Goal: Task Accomplishment & Management: Complete application form

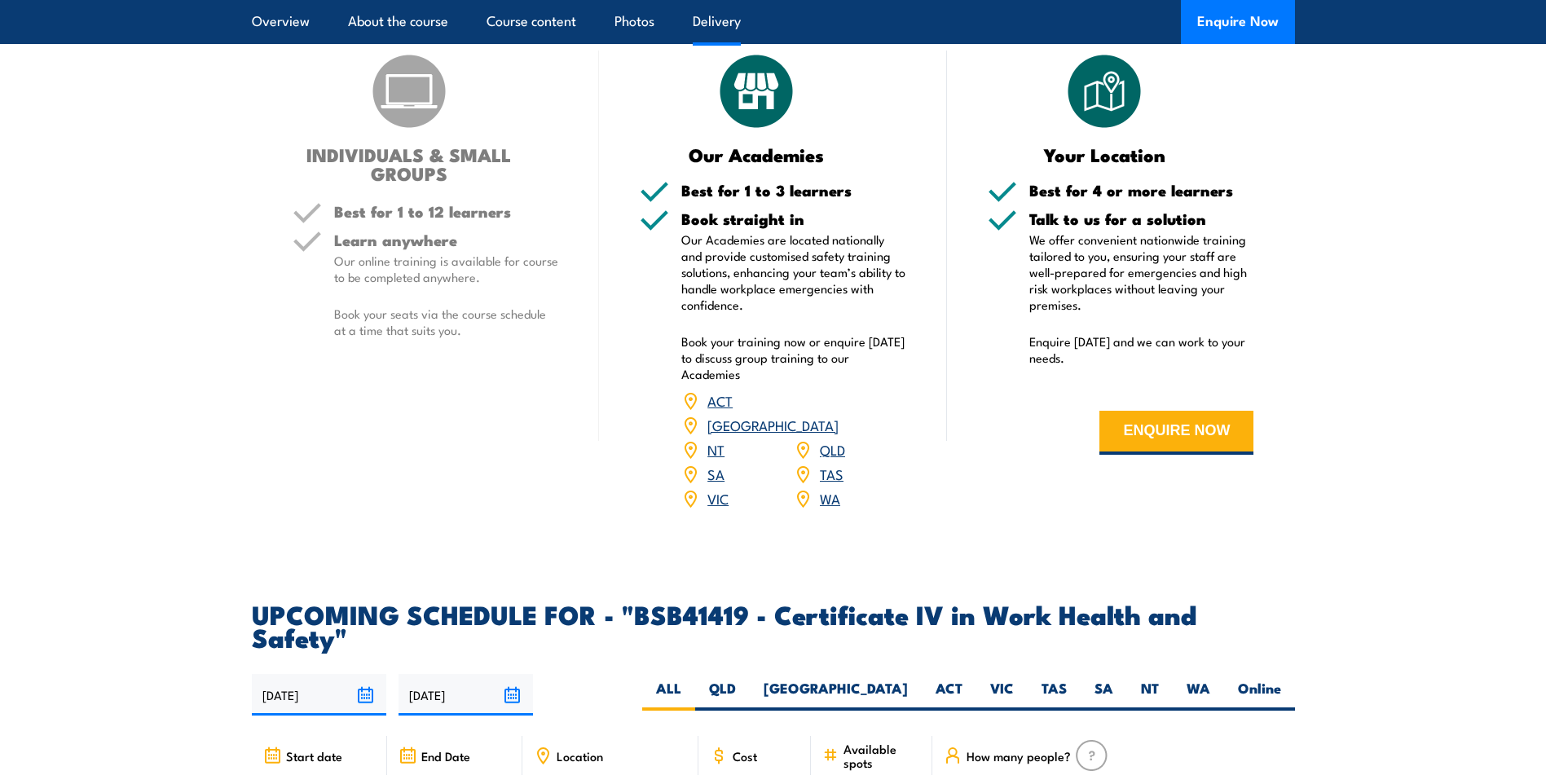
scroll to position [4725, 0]
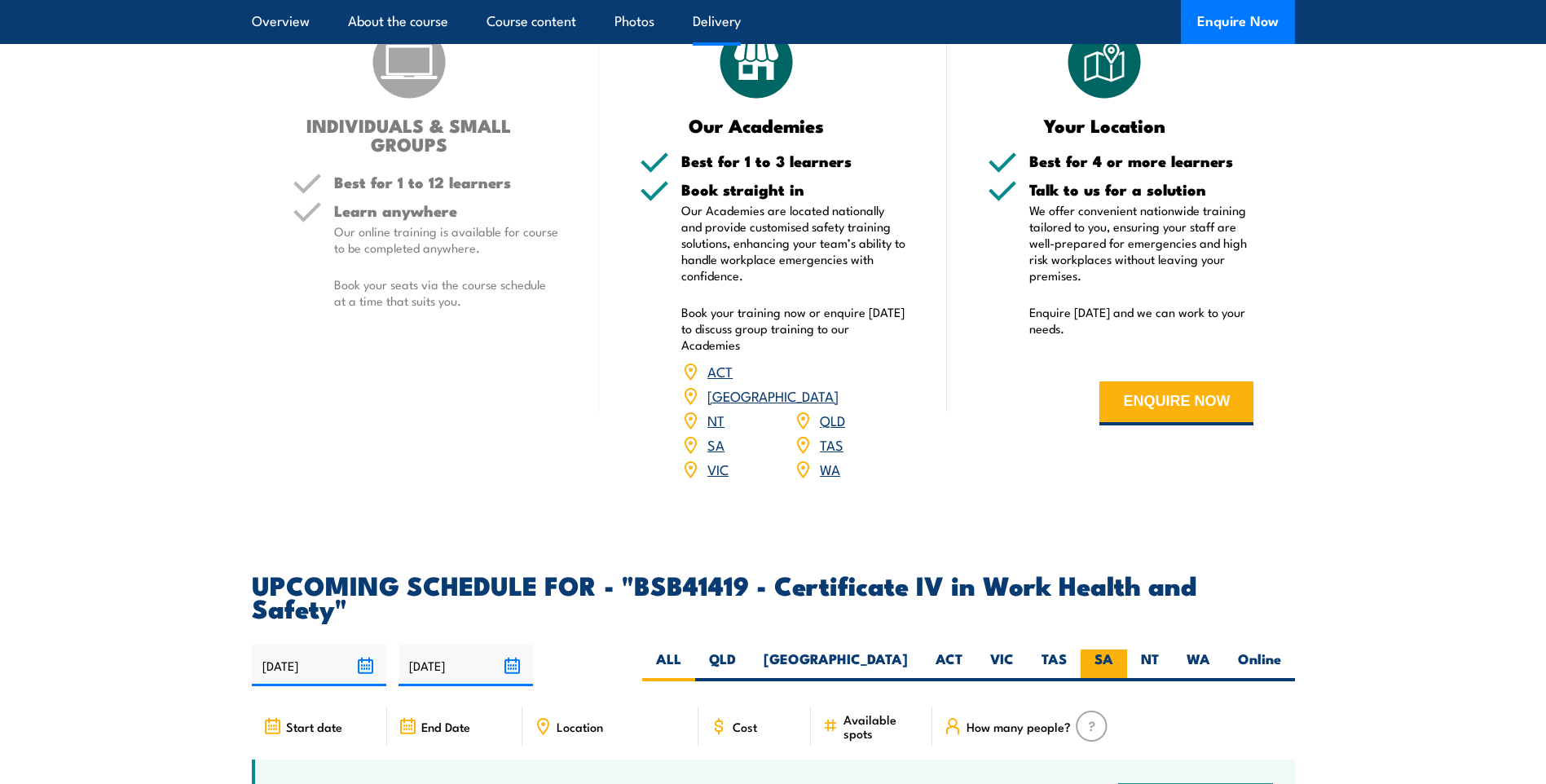
click at [1104, 649] on label "SA" at bounding box center [1104, 665] width 47 height 32
click at [1113, 649] on input "SA" at bounding box center [1118, 654] width 11 height 11
radio input "true"
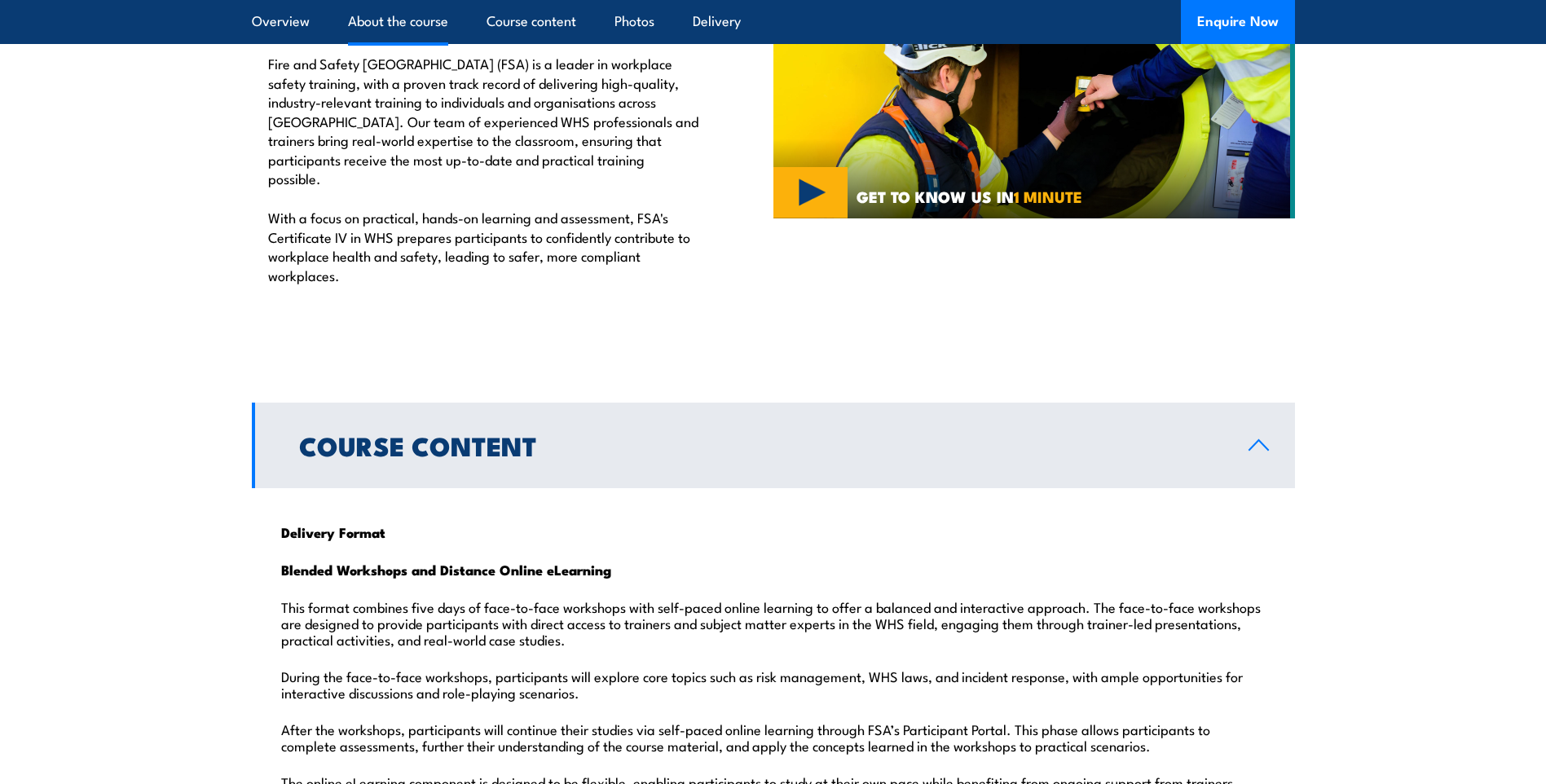
scroll to position [489, 0]
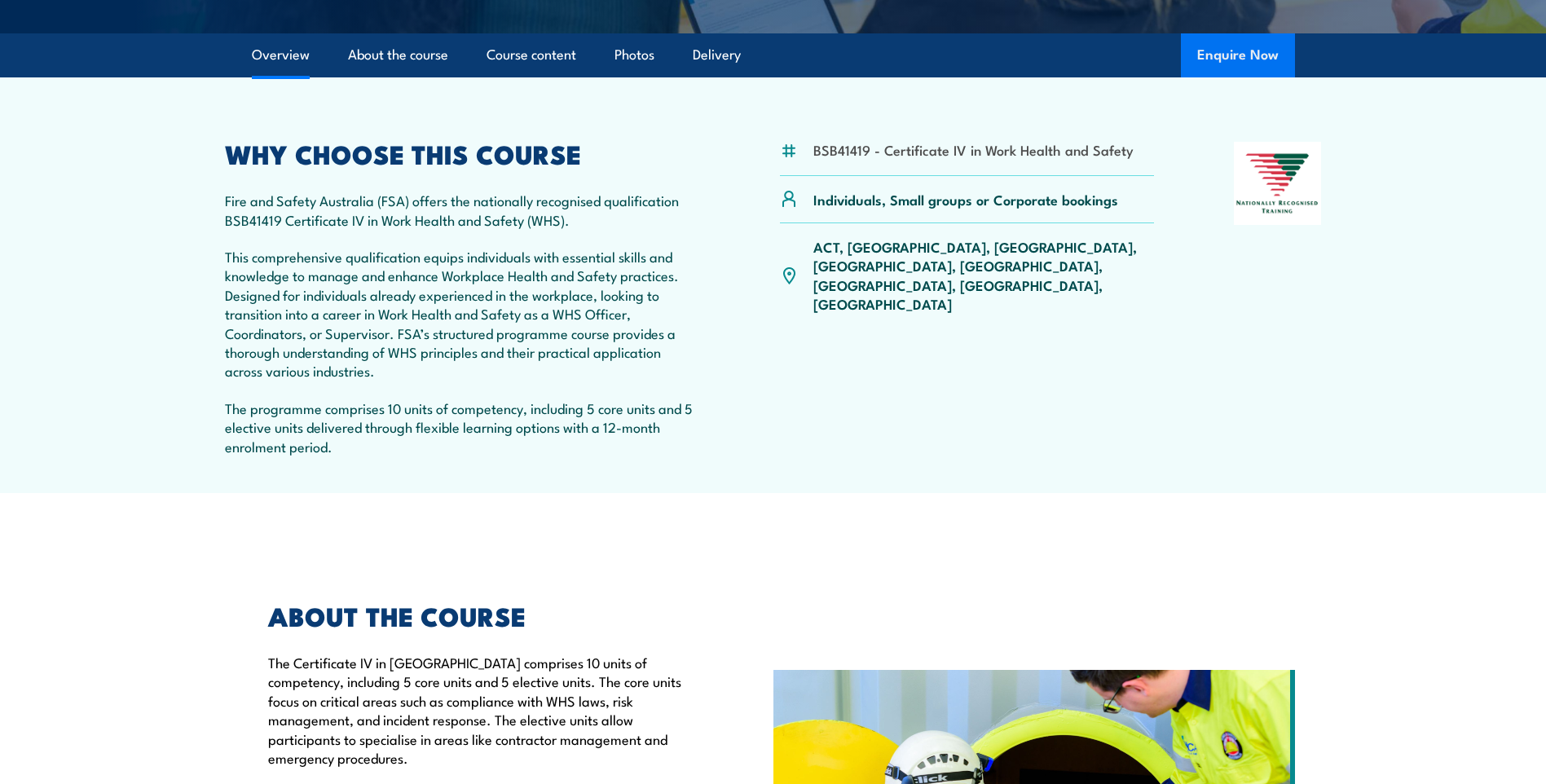
click at [1219, 53] on button "Enquire Now" at bounding box center [1237, 55] width 114 height 44
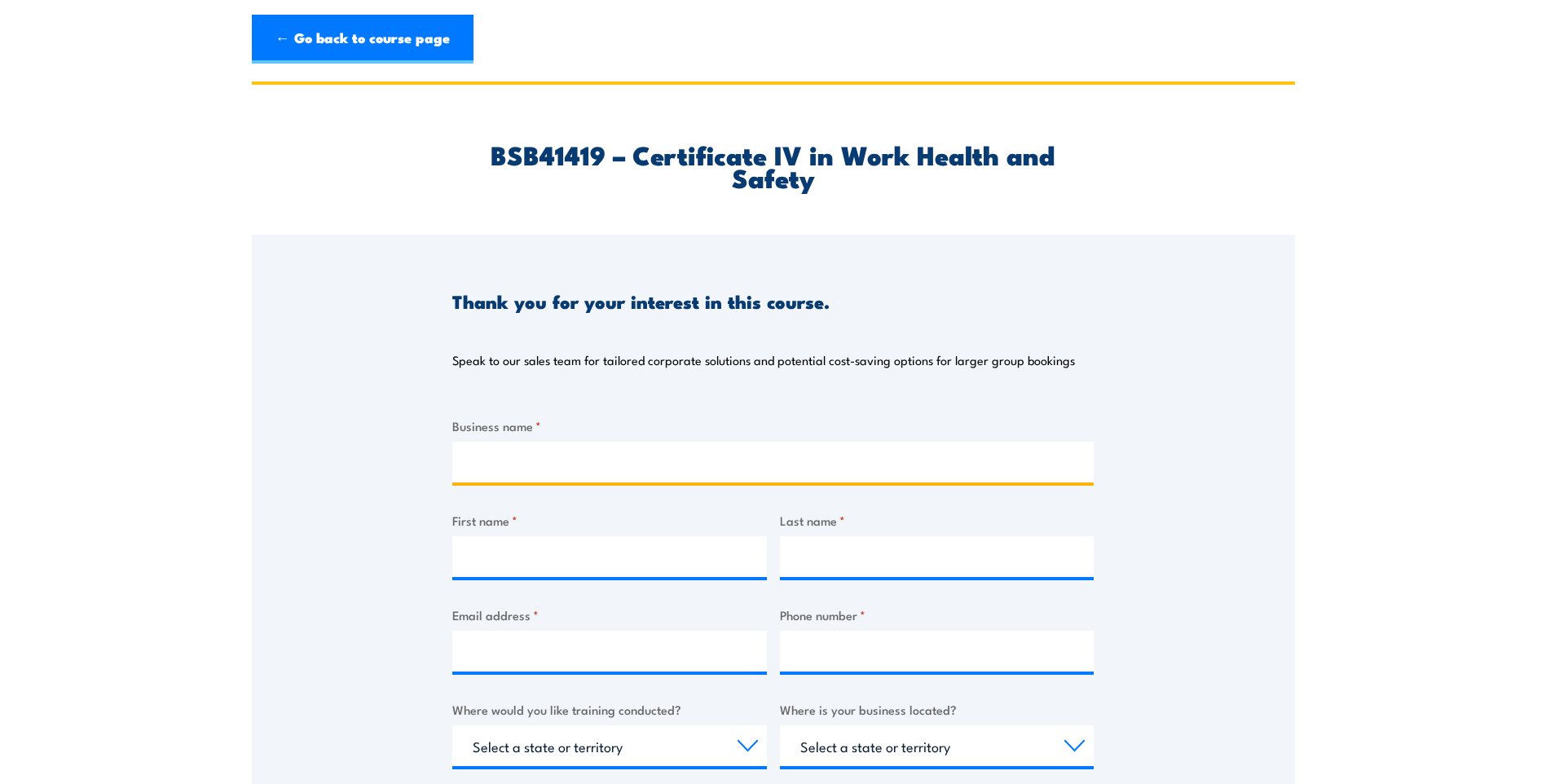
click at [506, 464] on input "Business name *" at bounding box center [773, 461] width 641 height 41
type input "Lightforce Austraslia"
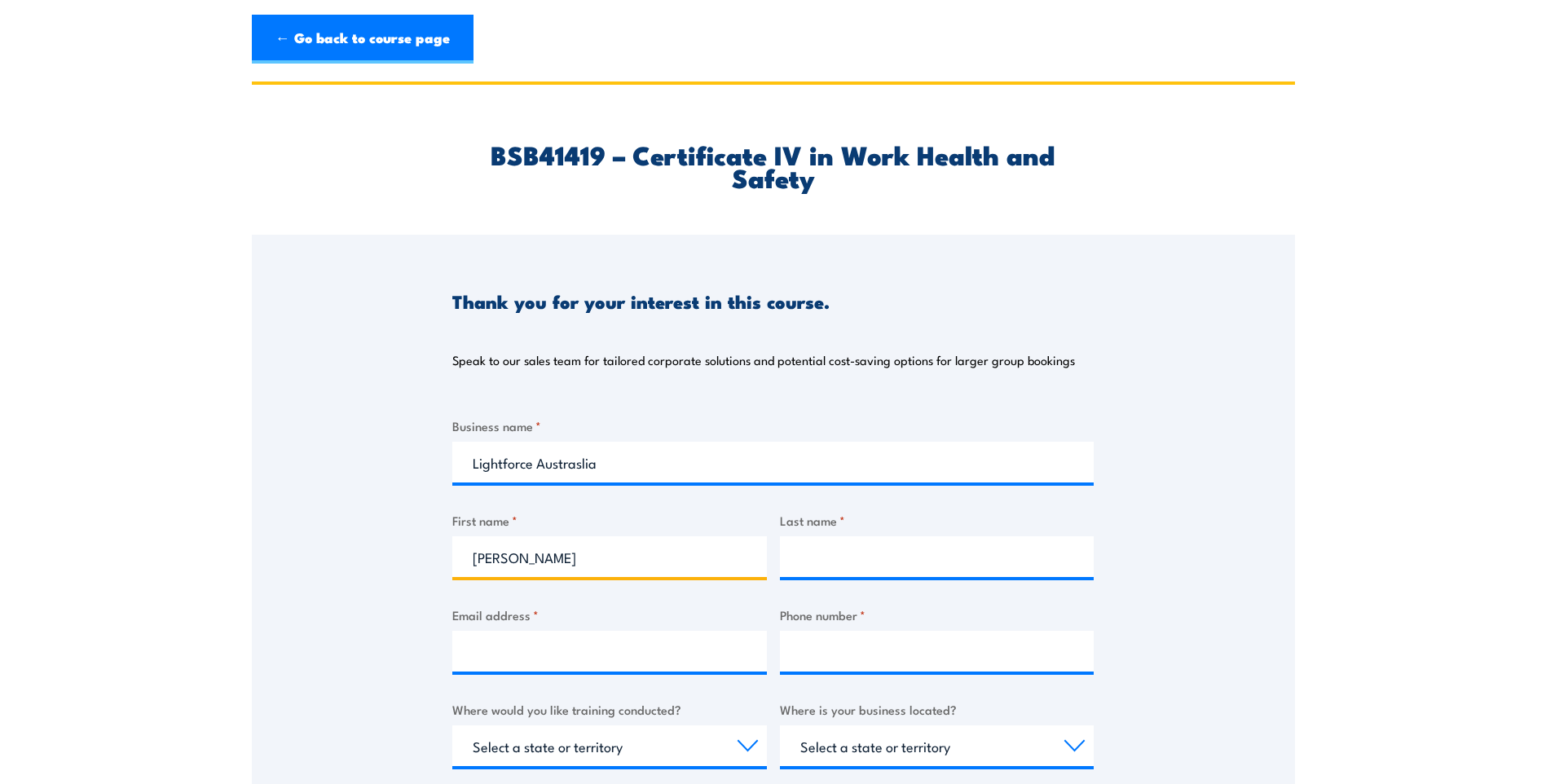
type input "Ruth"
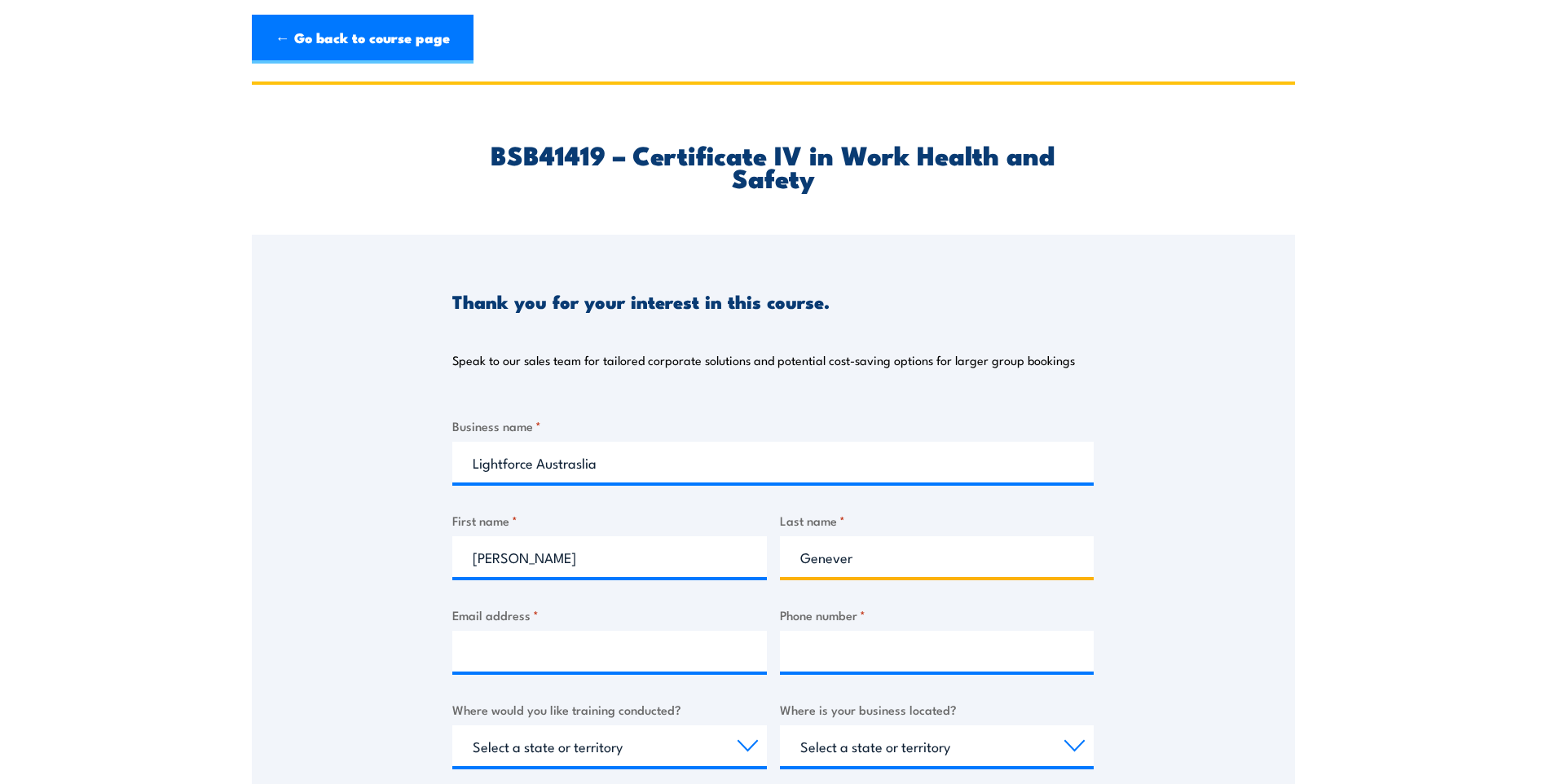
type input "Genever"
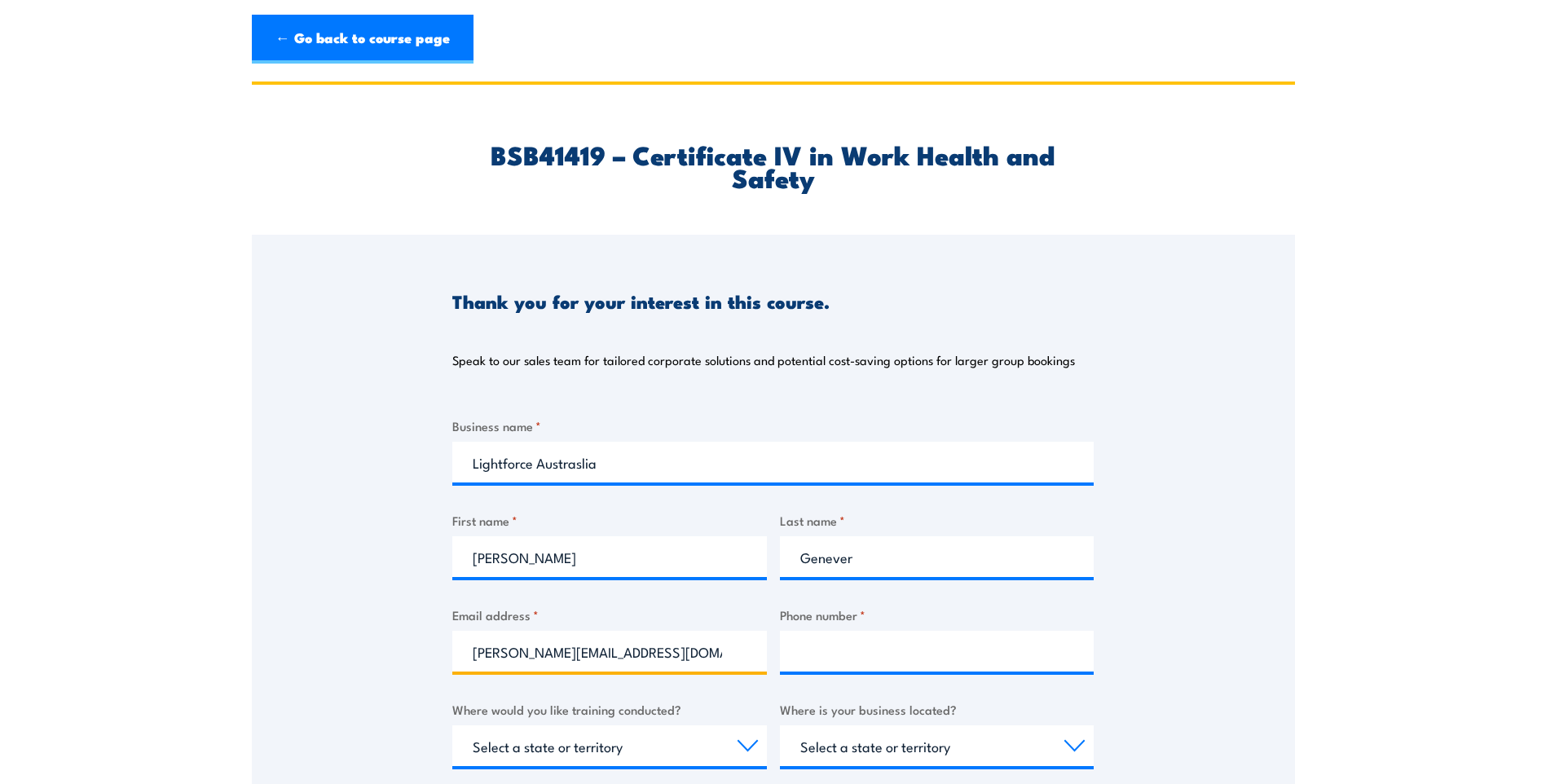
type input "ruth.genever@lightforce.com"
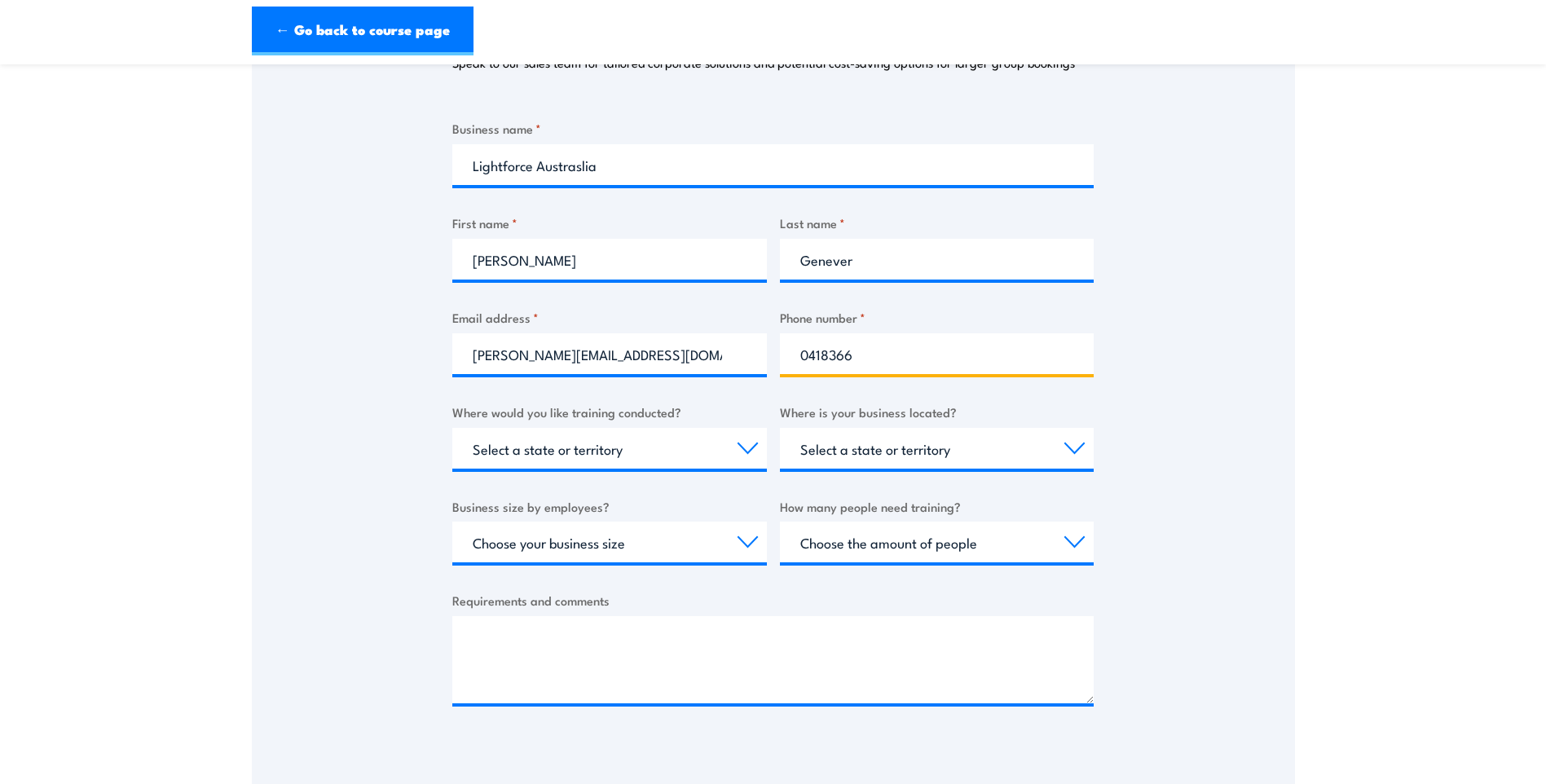
scroll to position [326, 0]
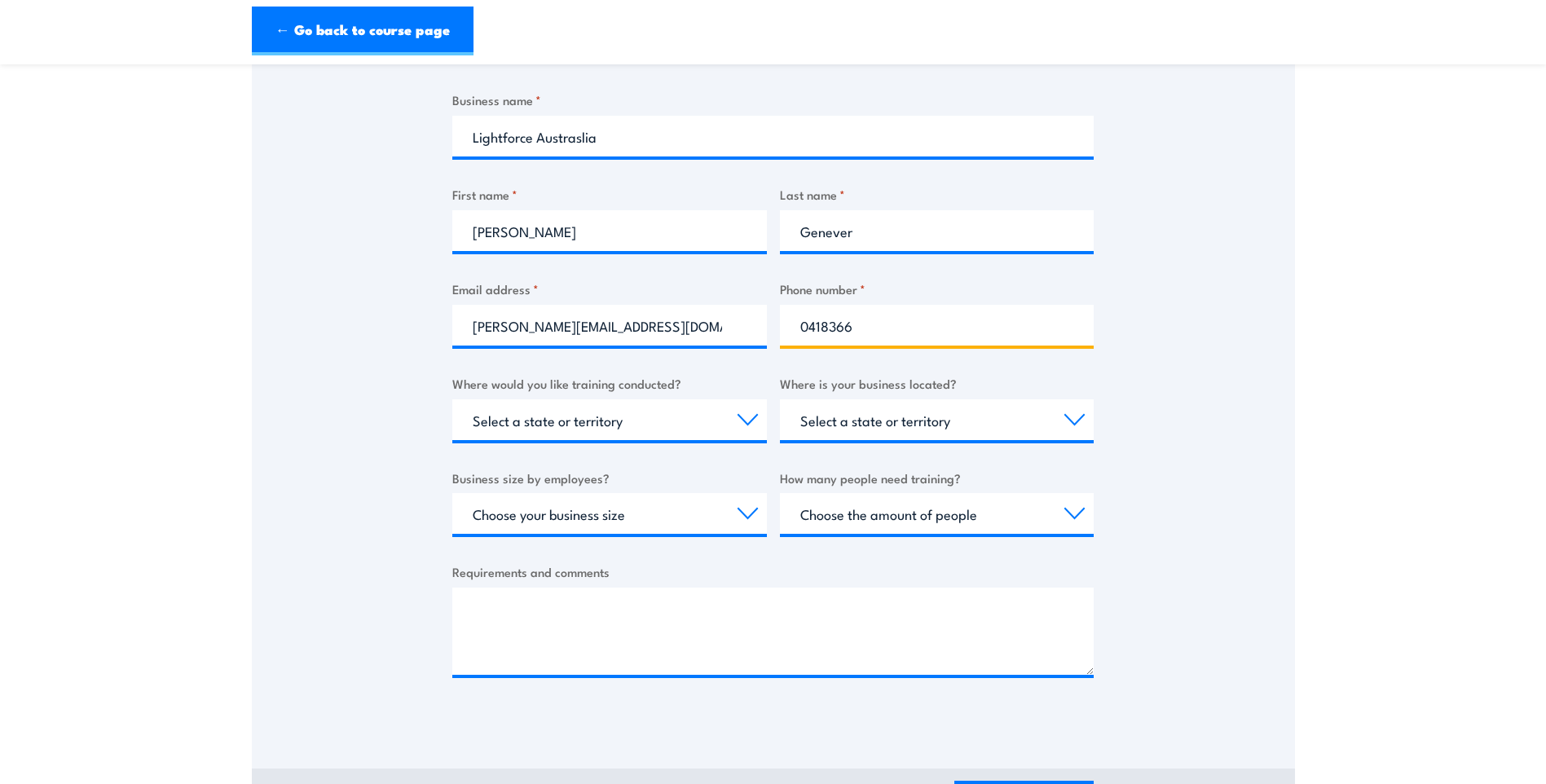
type input "0418366"
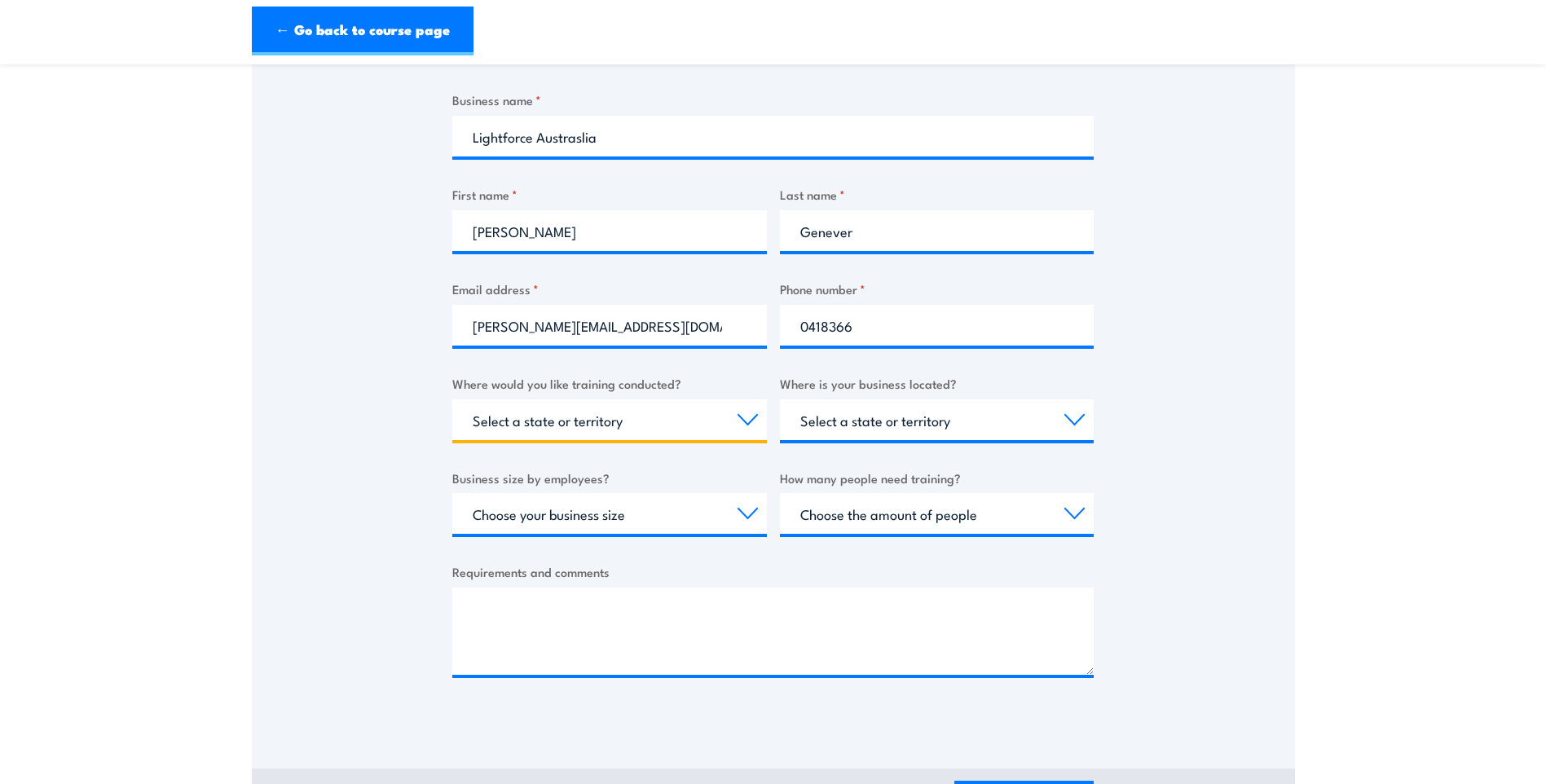
click at [749, 420] on select "Select a state or territory Nationally - multiple locations QLD NSW VIC SA ACT …" at bounding box center [610, 420] width 314 height 41
select select "SA"
click at [452, 400] on select "Select a state or territory Nationally - multiple locations QLD NSW VIC SA ACT …" at bounding box center [610, 420] width 314 height 41
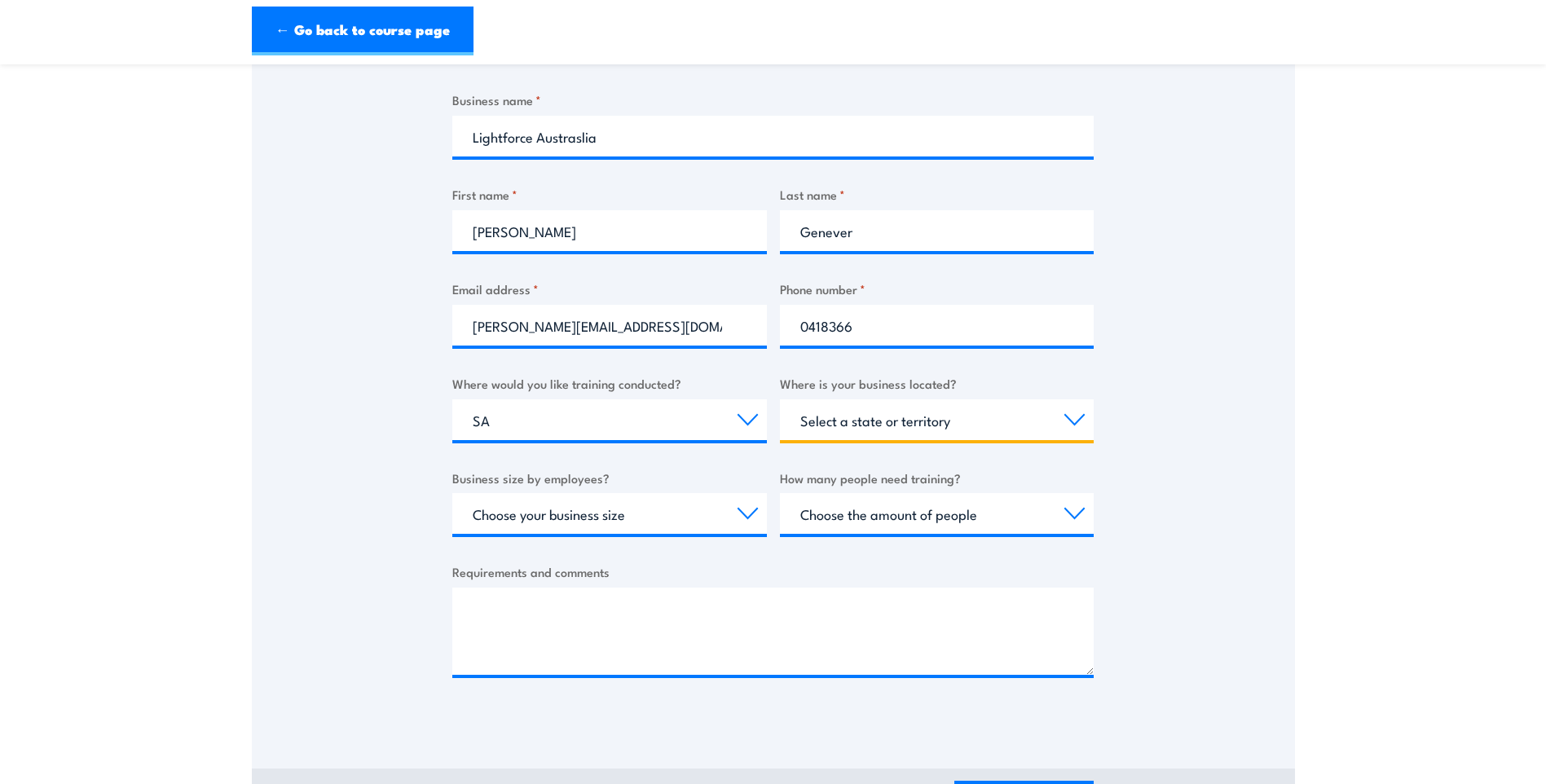
click at [1079, 420] on select "Select a state or territory QLD NSW VIC SA ACT WA TAS NT" at bounding box center [937, 420] width 314 height 41
select select "SA"
click at [780, 400] on select "Select a state or territory QLD NSW VIC SA ACT WA TAS NT" at bounding box center [937, 420] width 314 height 41
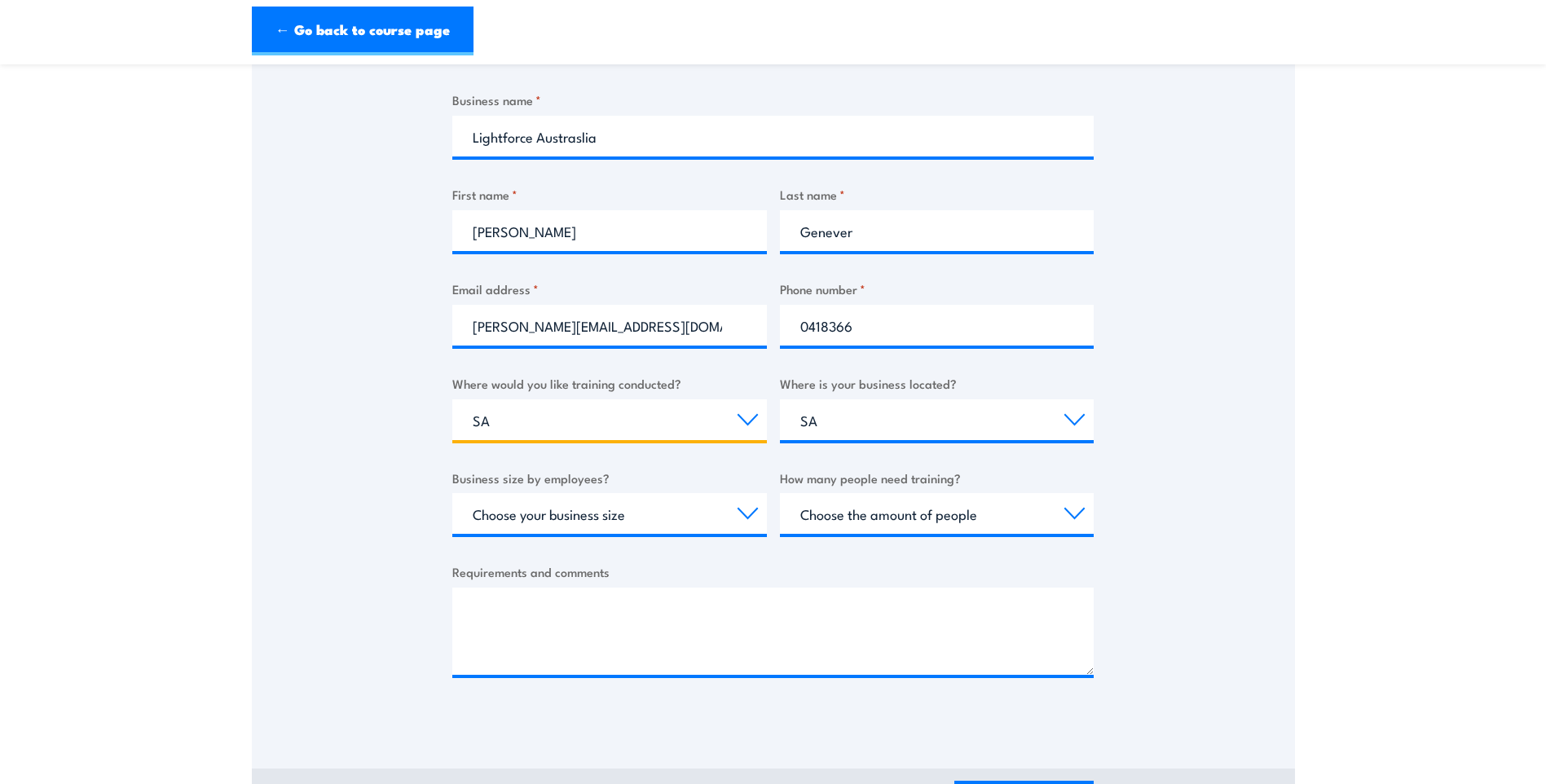
click at [754, 416] on select "Select a state or territory Nationally - multiple locations QLD NSW VIC SA ACT …" at bounding box center [610, 420] width 314 height 41
click at [1256, 400] on div "Thank you for your interest in this course. Speak to our sales team for tailore…" at bounding box center [773, 316] width 1043 height 814
click at [751, 515] on select "Choose your business size 1 to 19 20 to 199 200+" at bounding box center [610, 513] width 314 height 41
select select "20 to 199"
click at [452, 493] on select "Choose your business size 1 to 19 20 to 199 200+" at bounding box center [610, 513] width 314 height 41
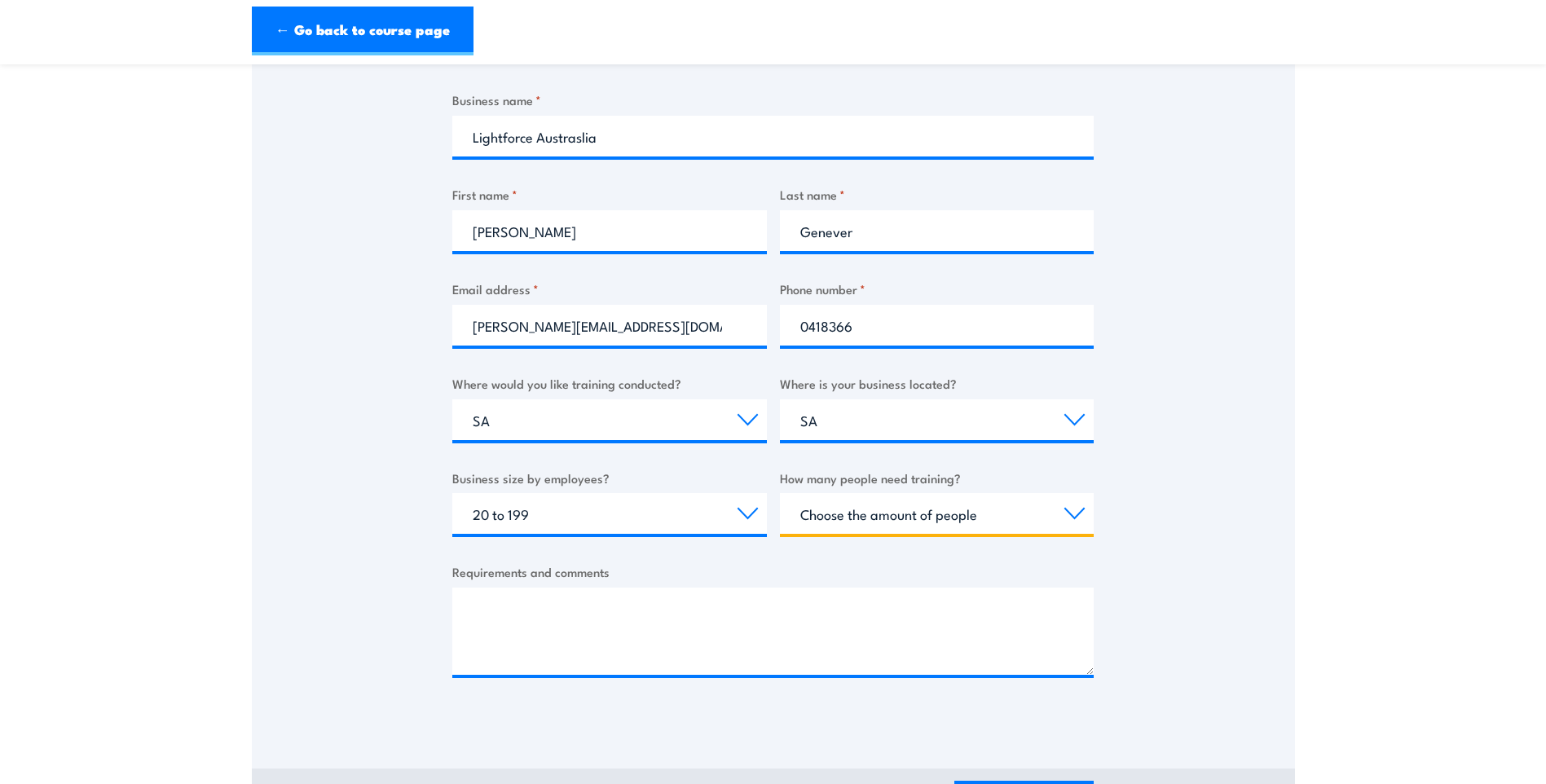
click at [1083, 516] on select "Choose the amount of people 1 to 4 5 to 19 20+" at bounding box center [937, 513] width 314 height 41
select select "1 to 4"
click at [780, 493] on select "Choose the amount of people 1 to 4 5 to 19 20+" at bounding box center [937, 513] width 314 height 41
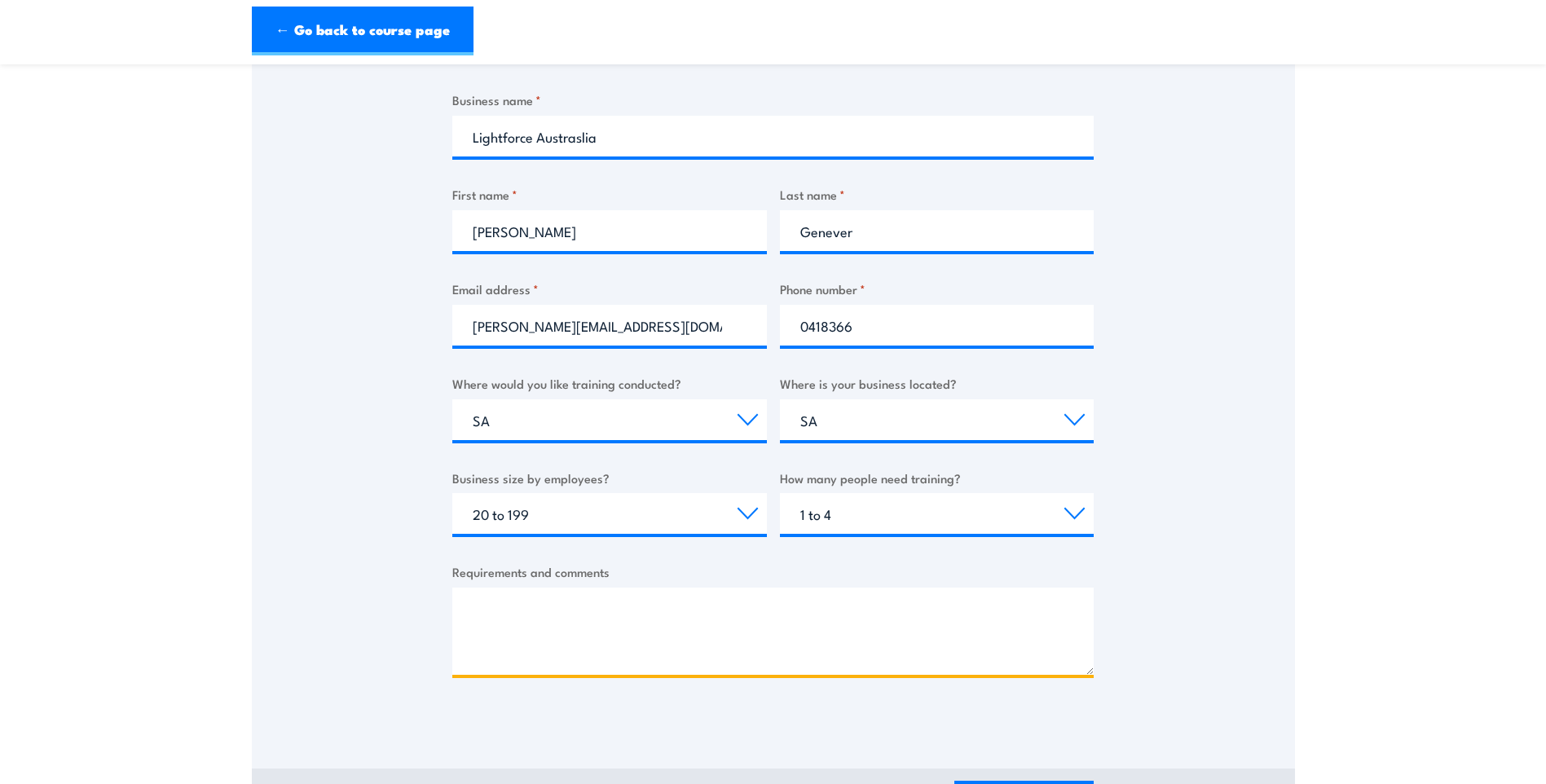
click at [537, 601] on textarea "Requirements and comments" at bounding box center [773, 631] width 641 height 87
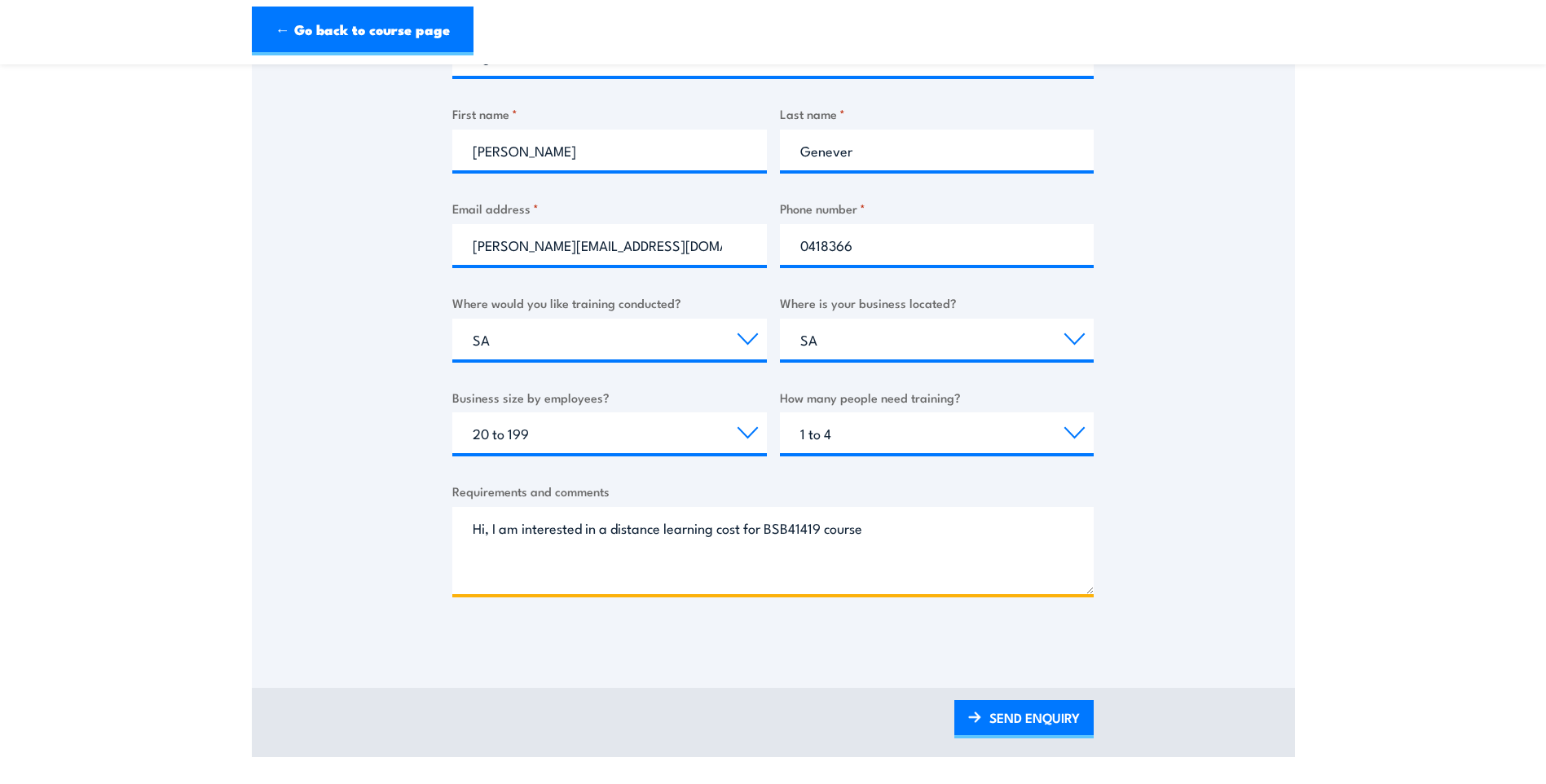
scroll to position [652, 0]
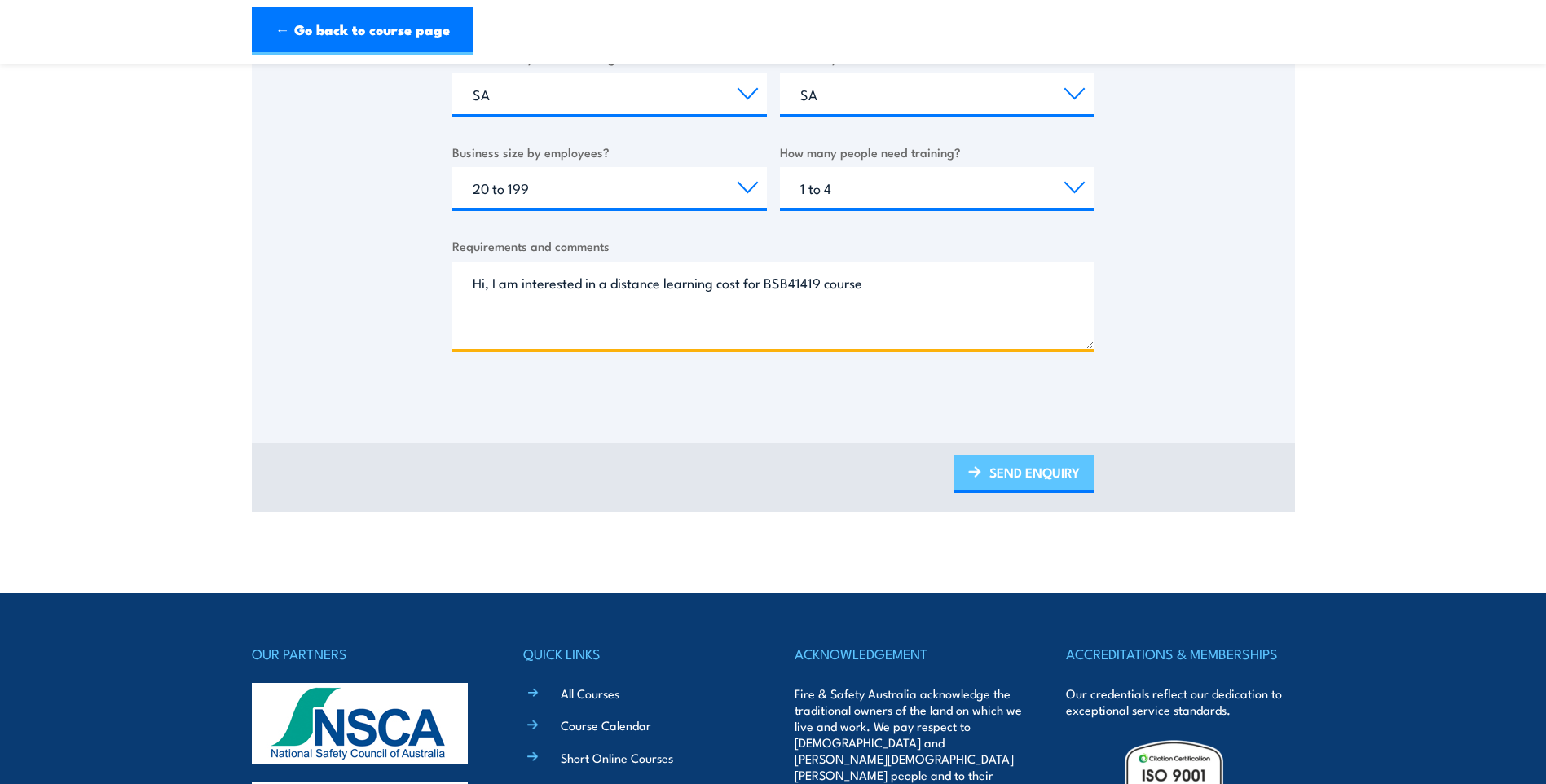
type textarea "Hi, I am interested in a distance learning cost for BSB41419 course"
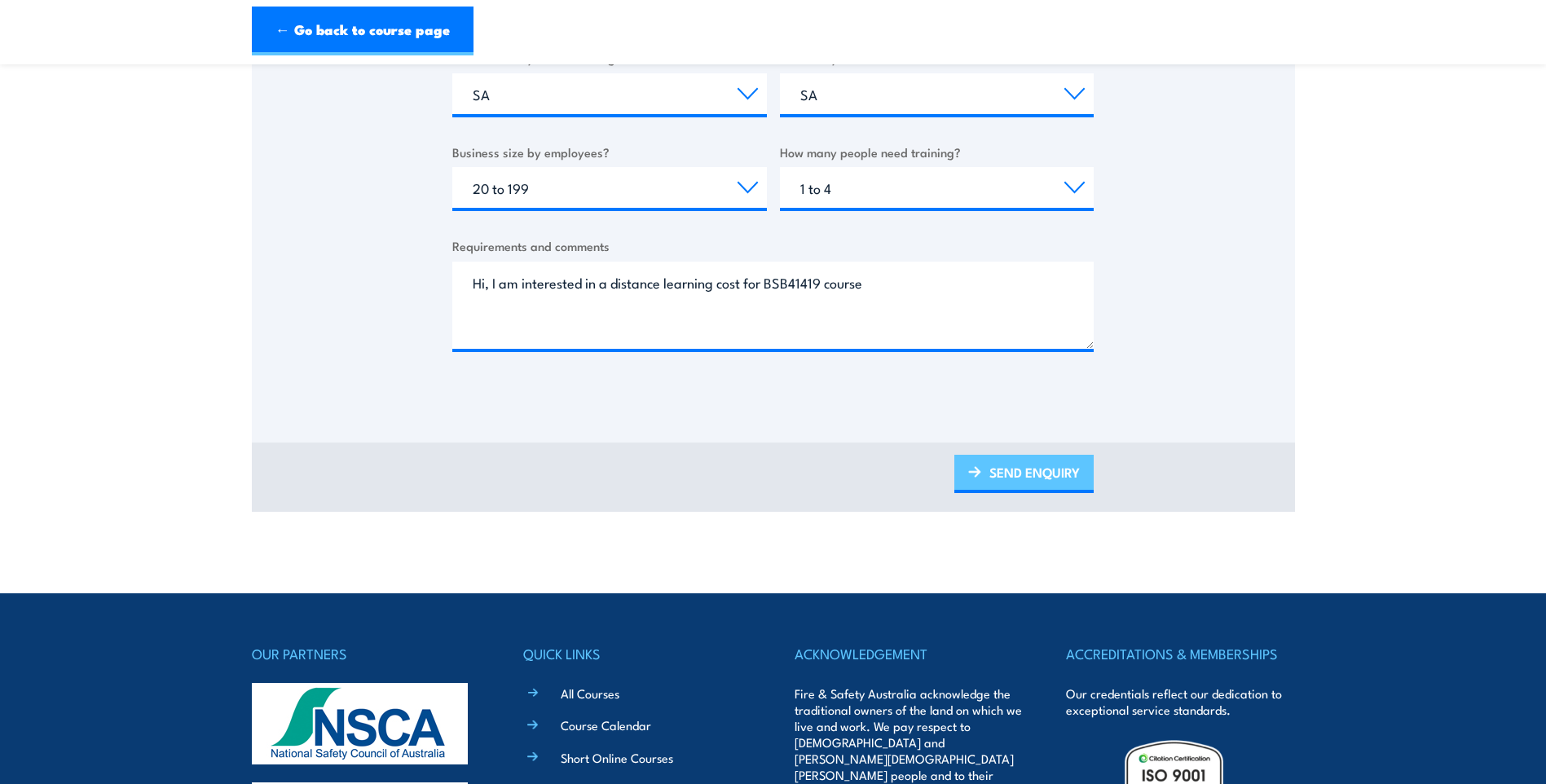
click at [1014, 463] on link "SEND ENQUIRY" at bounding box center [1023, 474] width 140 height 38
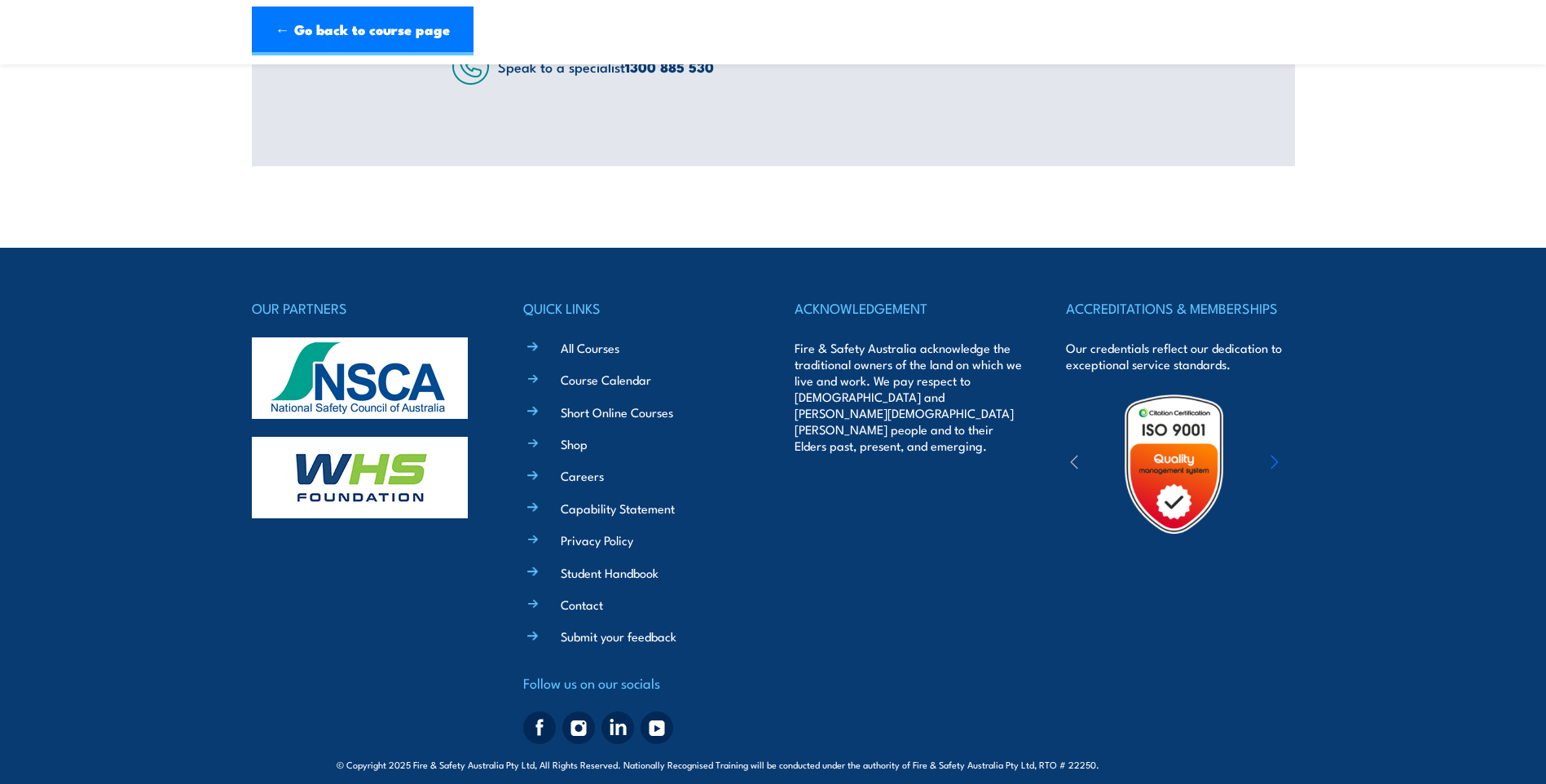
scroll to position [430, 0]
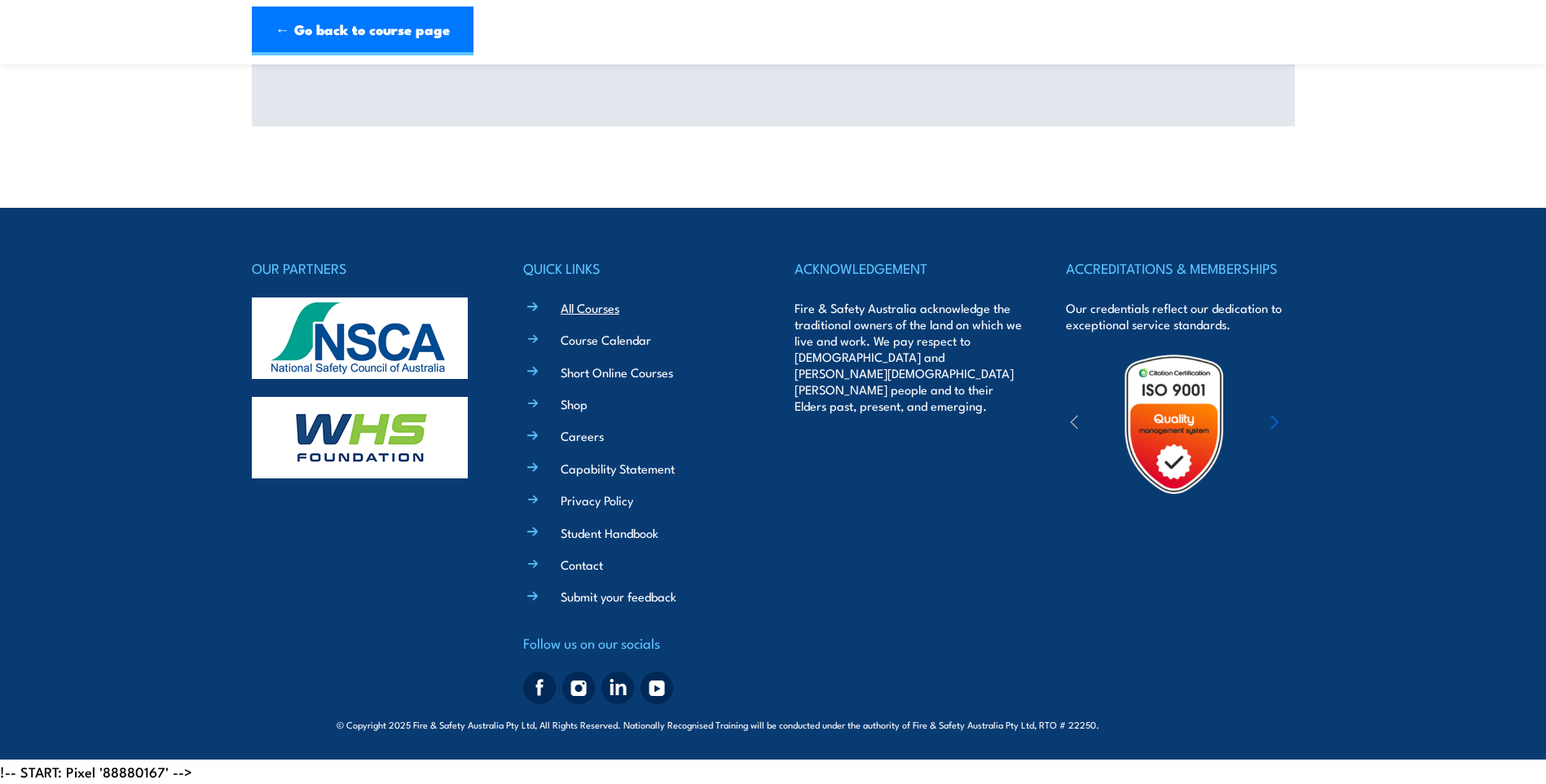
click at [593, 306] on link "All Courses" at bounding box center [590, 308] width 59 height 17
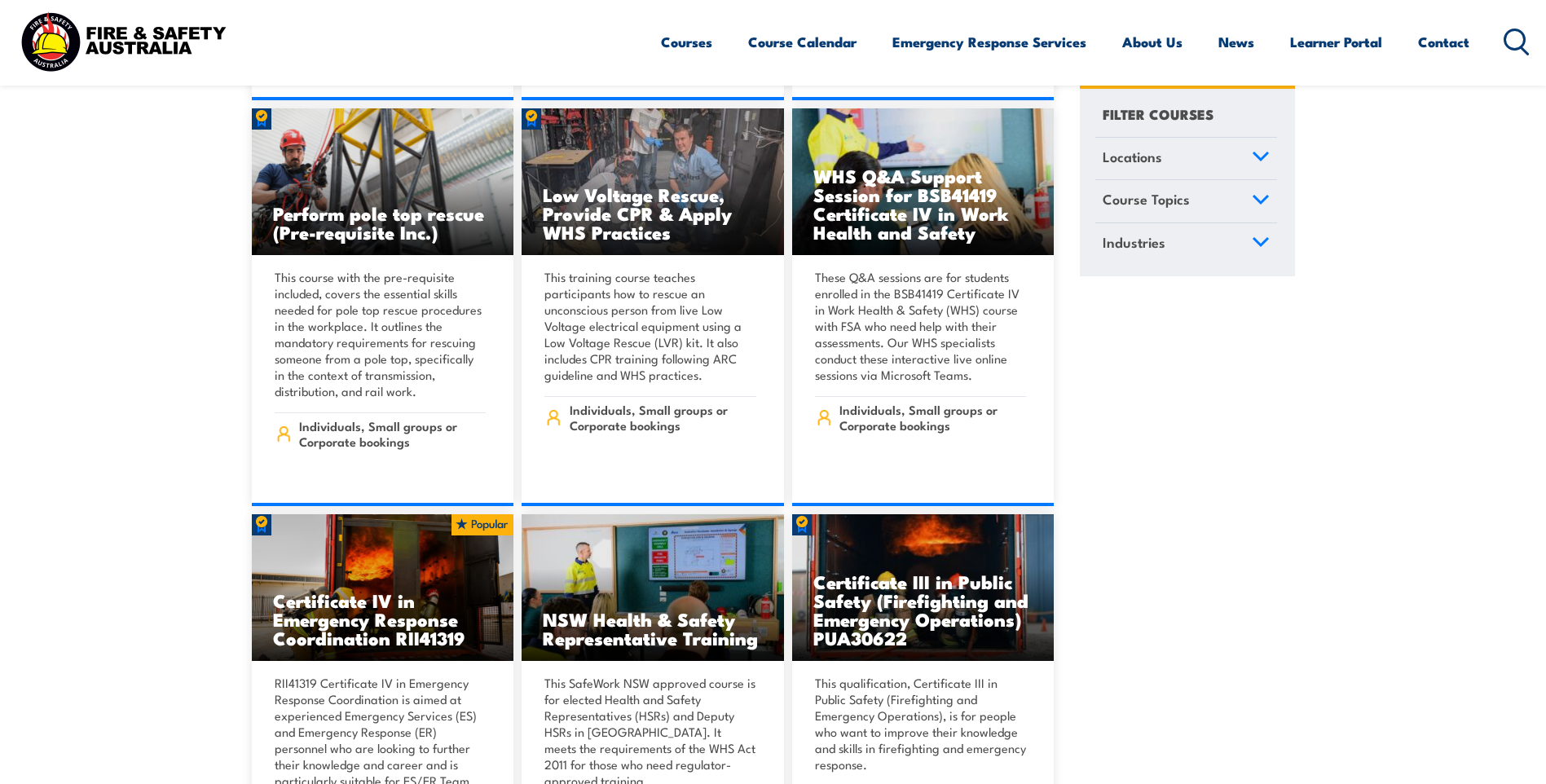
scroll to position [3991, 0]
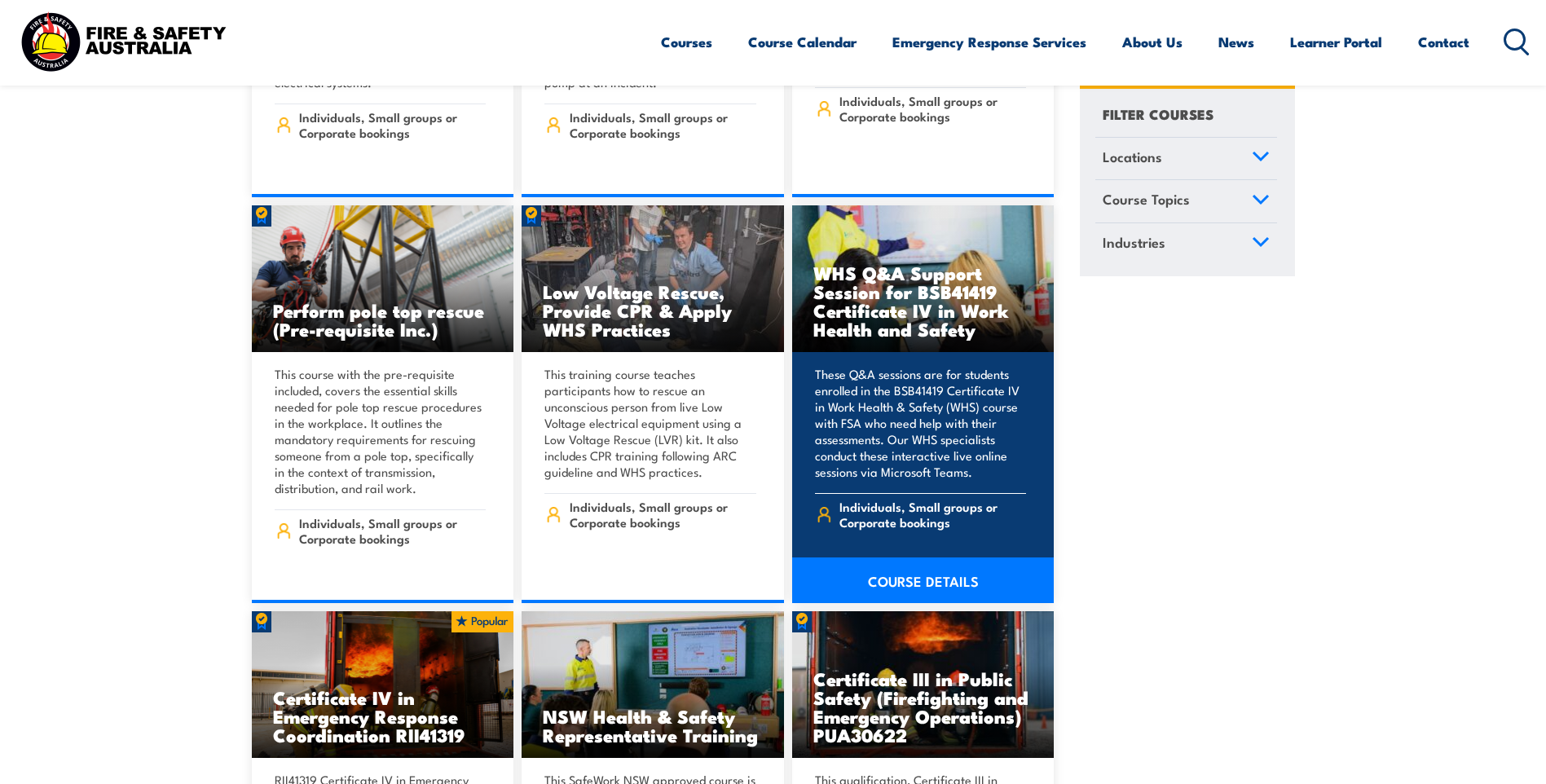
click at [898, 281] on h3 "WHS Q&A Support Session for BSB41419 Certificate IV in Work Health and Safety" at bounding box center [923, 301] width 220 height 75
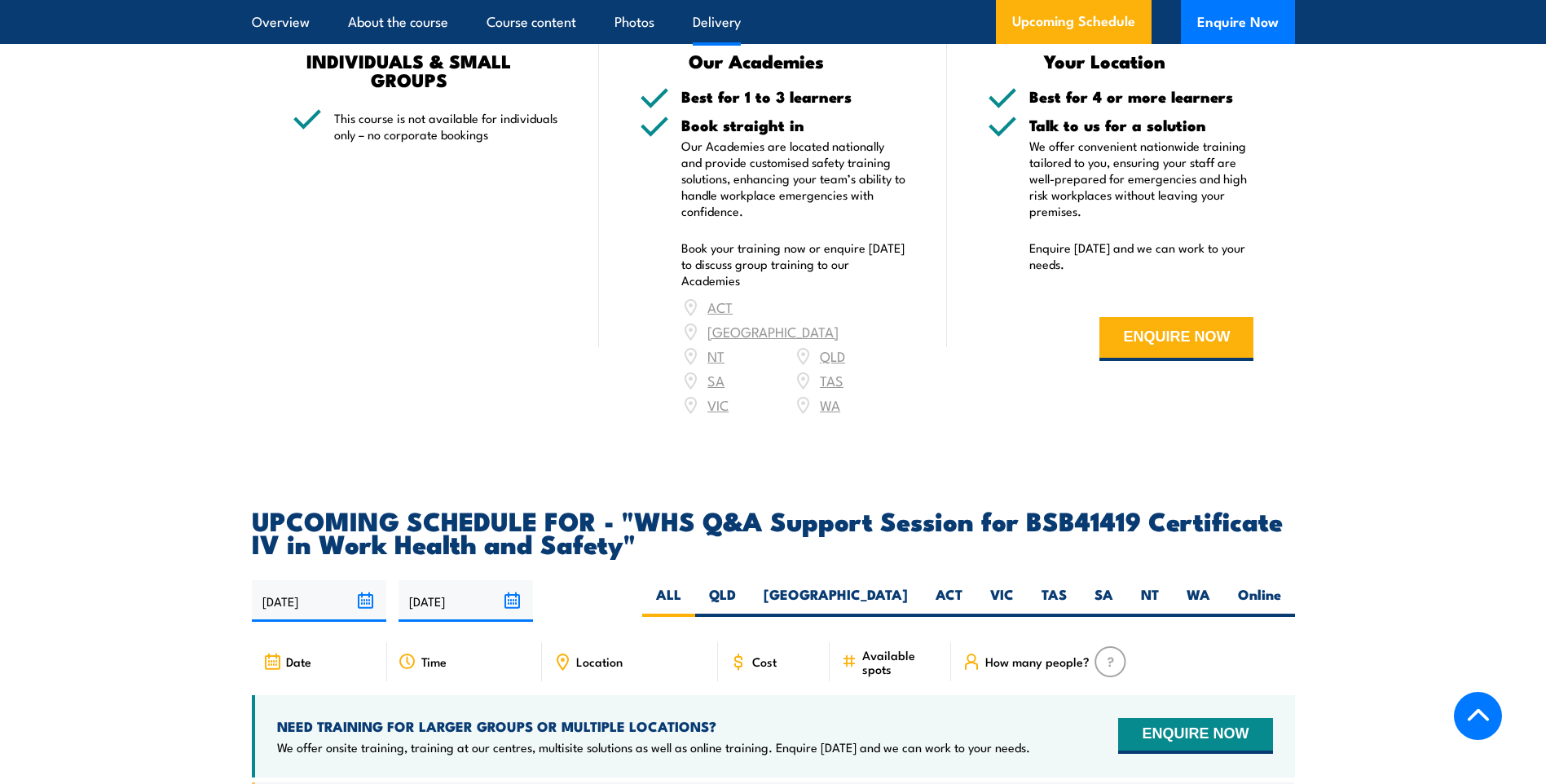
scroll to position [1955, 0]
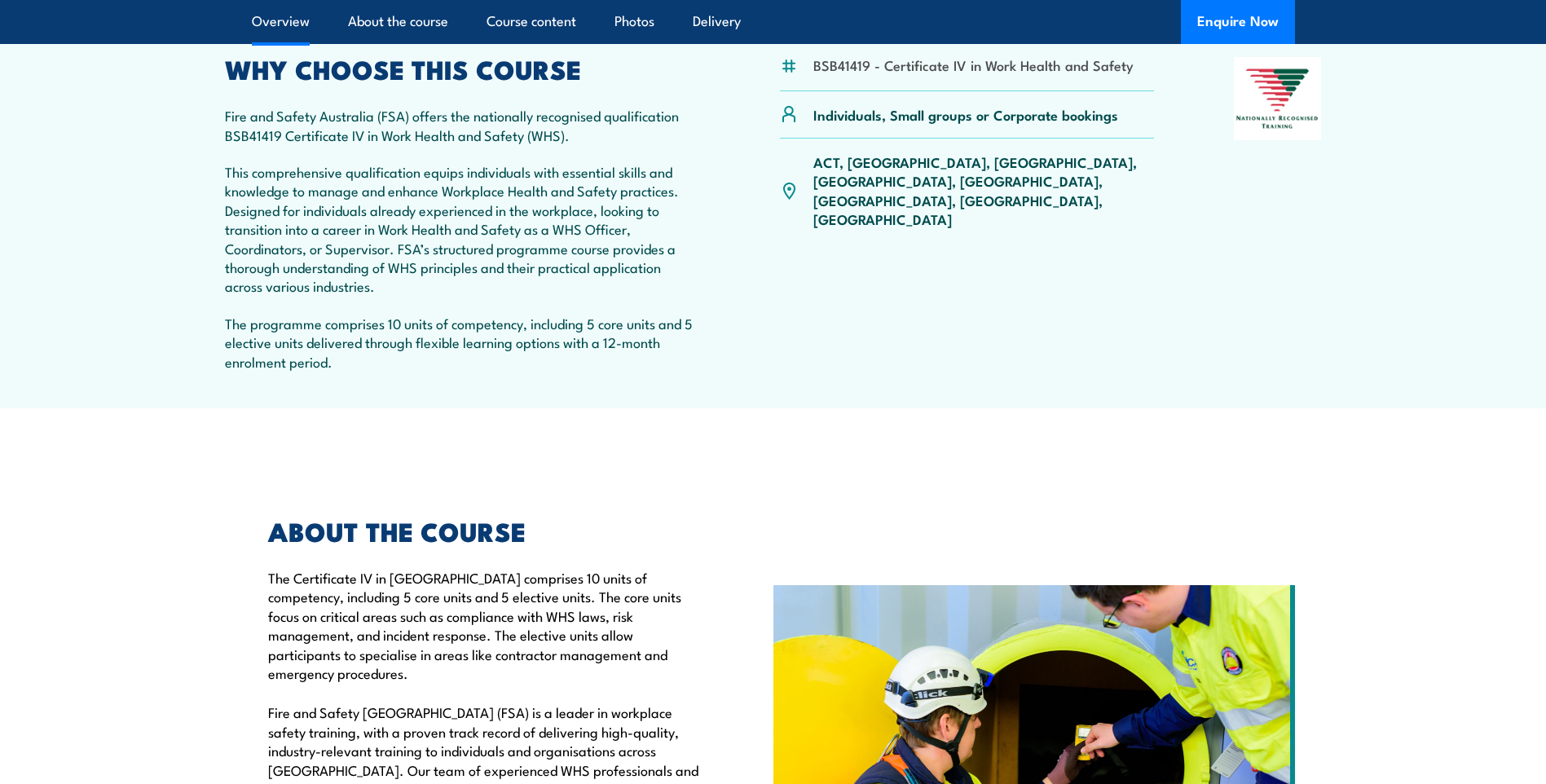
scroll to position [570, 0]
